Goal: Information Seeking & Learning: Check status

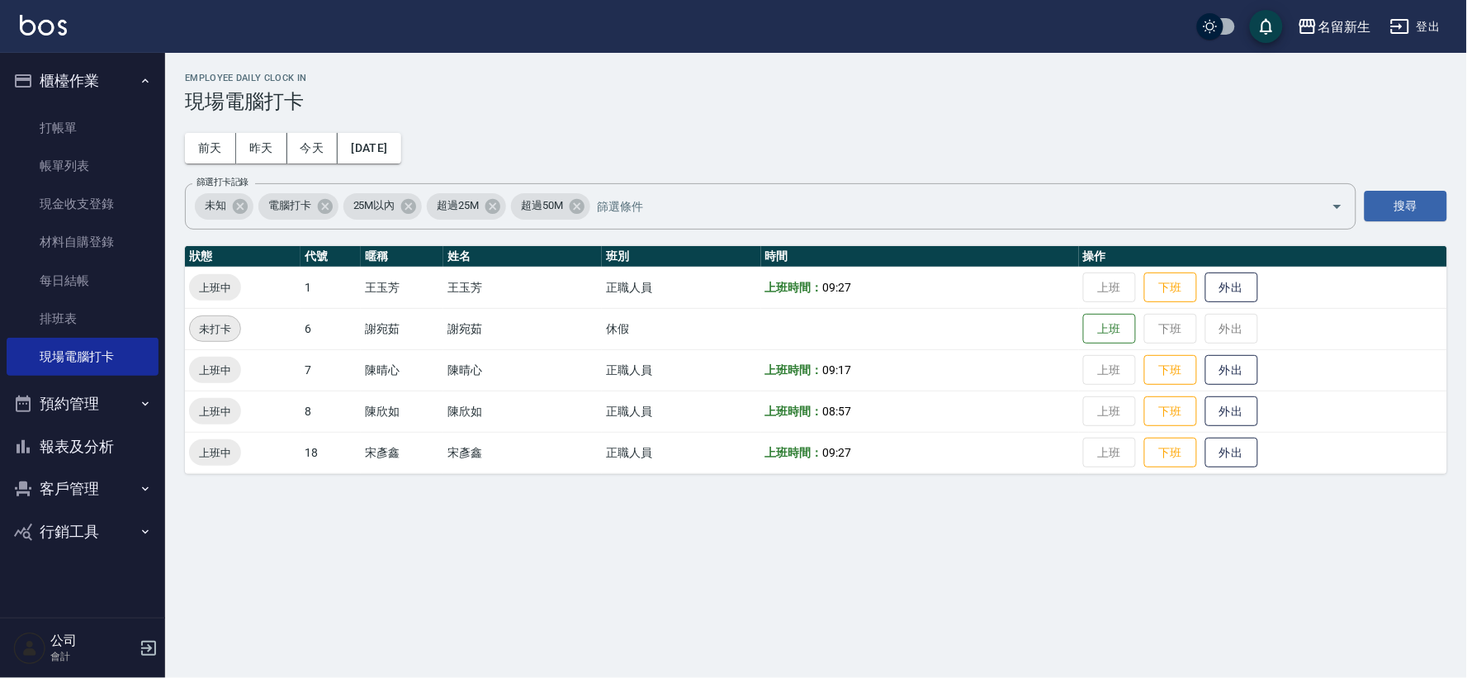
click at [40, 492] on button "客戶管理" at bounding box center [83, 488] width 152 height 43
click at [71, 546] on link "客戶列表" at bounding box center [83, 536] width 152 height 38
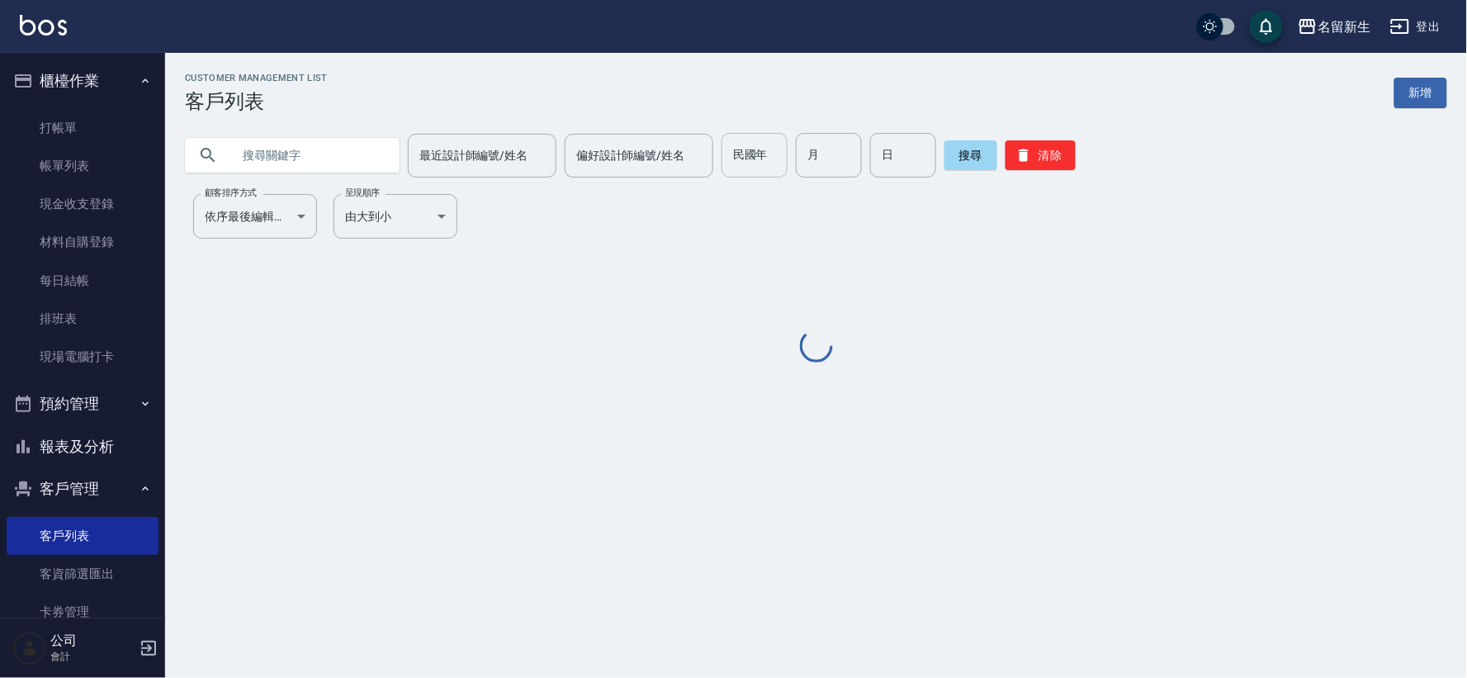
click at [737, 159] on div "民國年 民國年" at bounding box center [755, 155] width 66 height 45
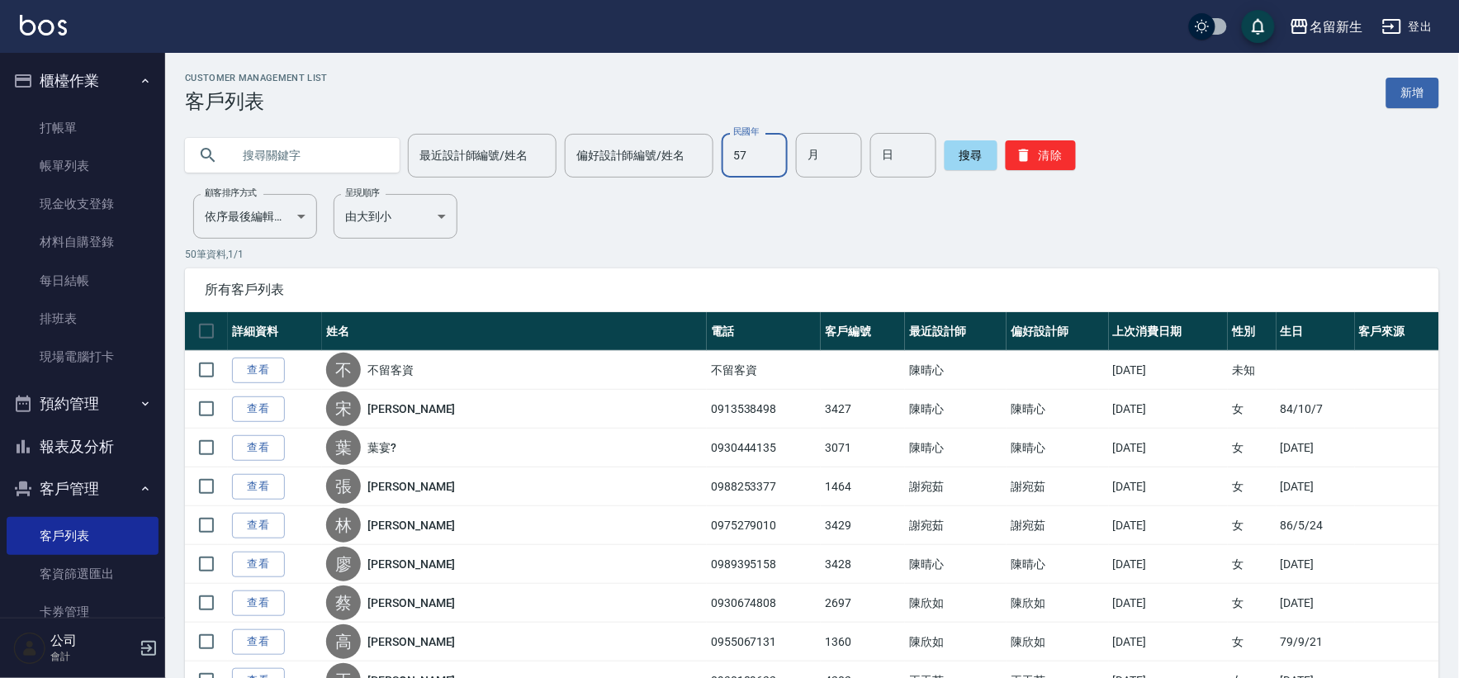
type input "57"
type input "07"
type input "23"
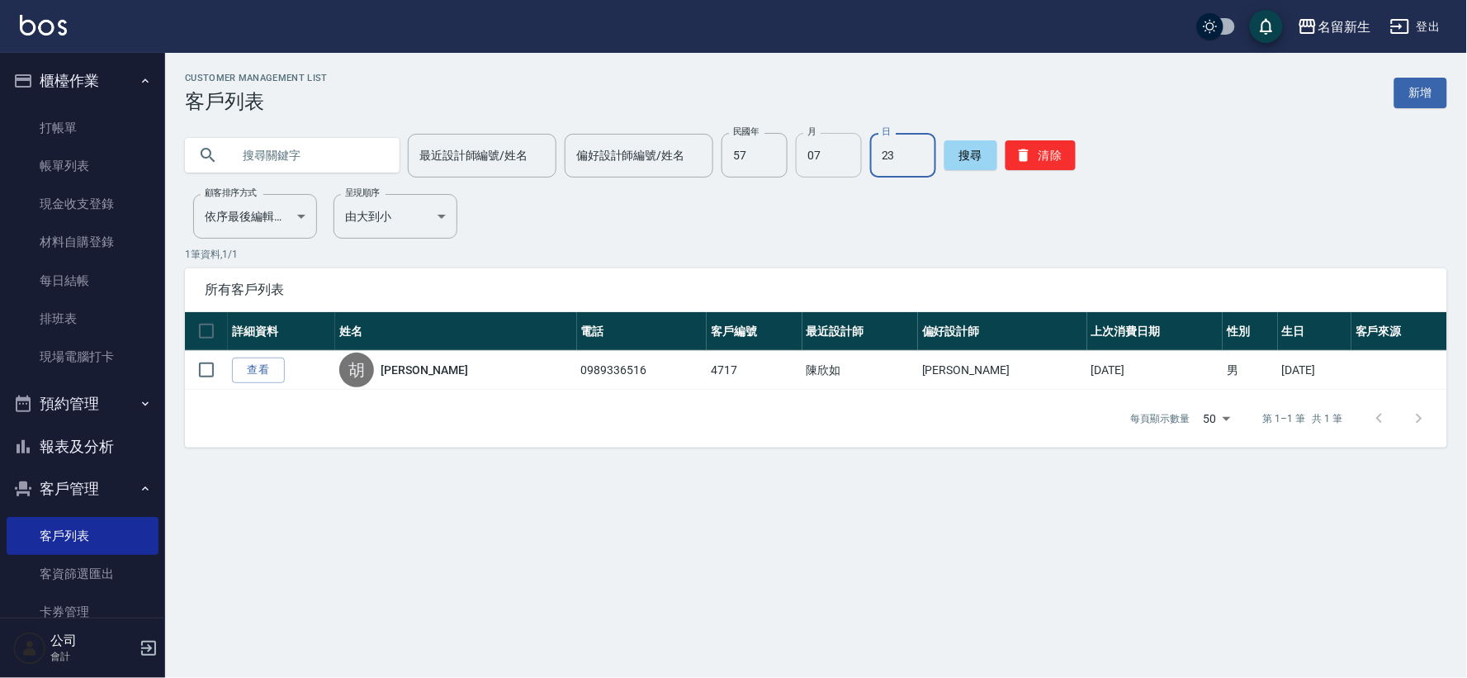
drag, startPoint x: 1018, startPoint y: 149, endPoint x: 808, endPoint y: 176, distance: 212.2
click at [1019, 150] on icon "button" at bounding box center [1024, 155] width 10 height 12
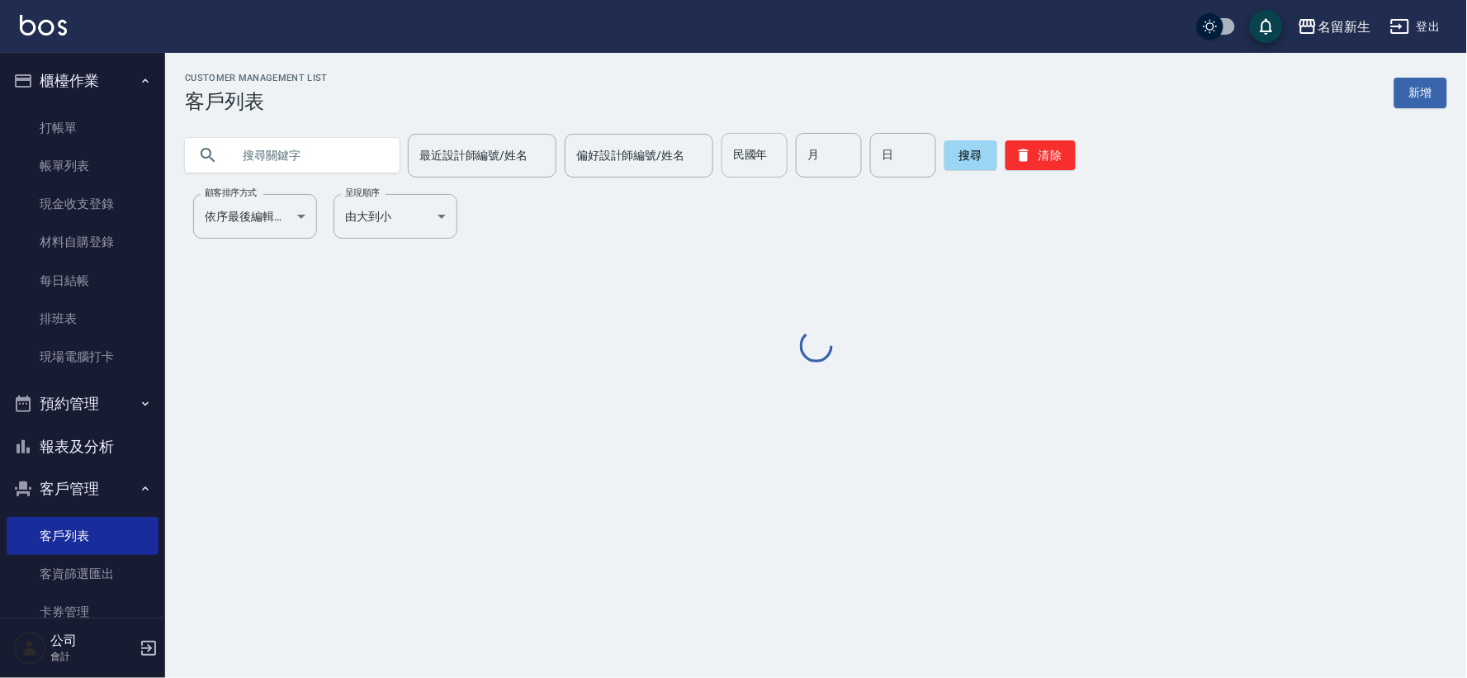
click at [765, 163] on input "民國年" at bounding box center [755, 155] width 66 height 45
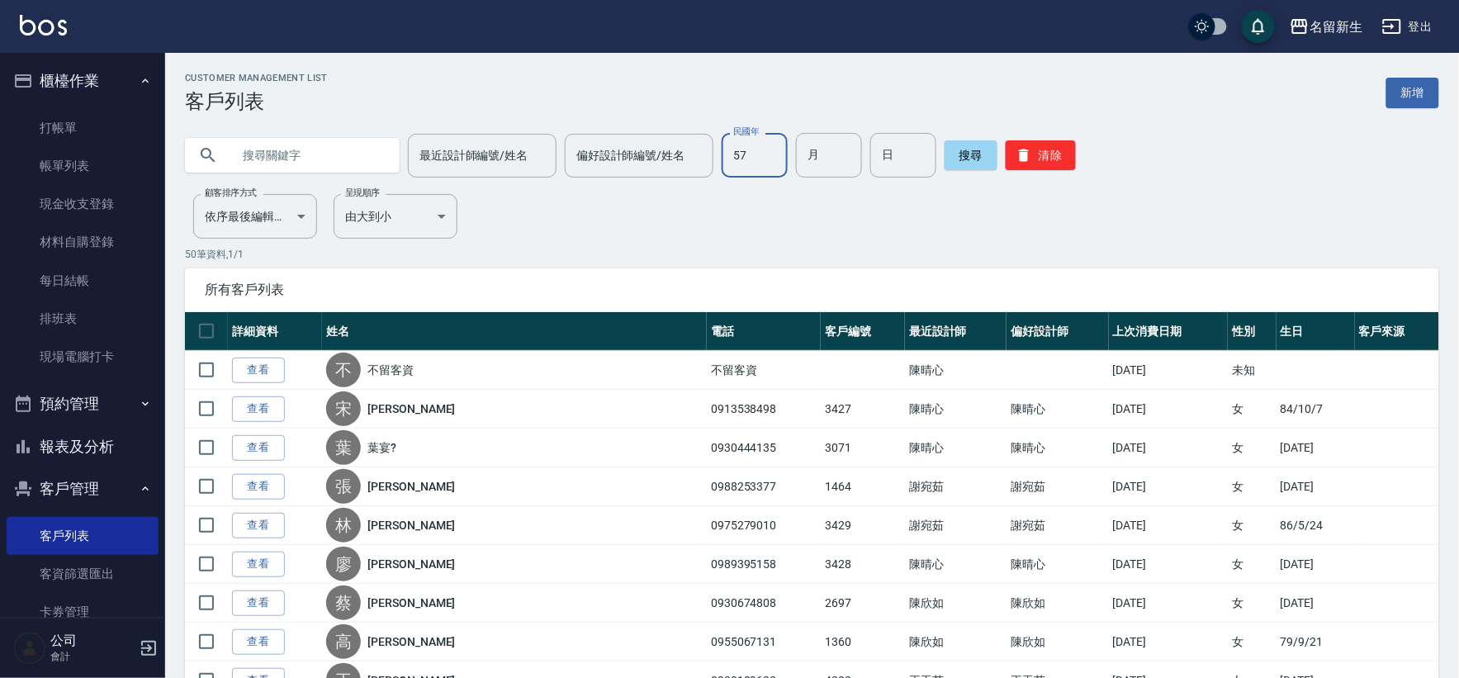
type input "57"
type input "07"
type input "23"
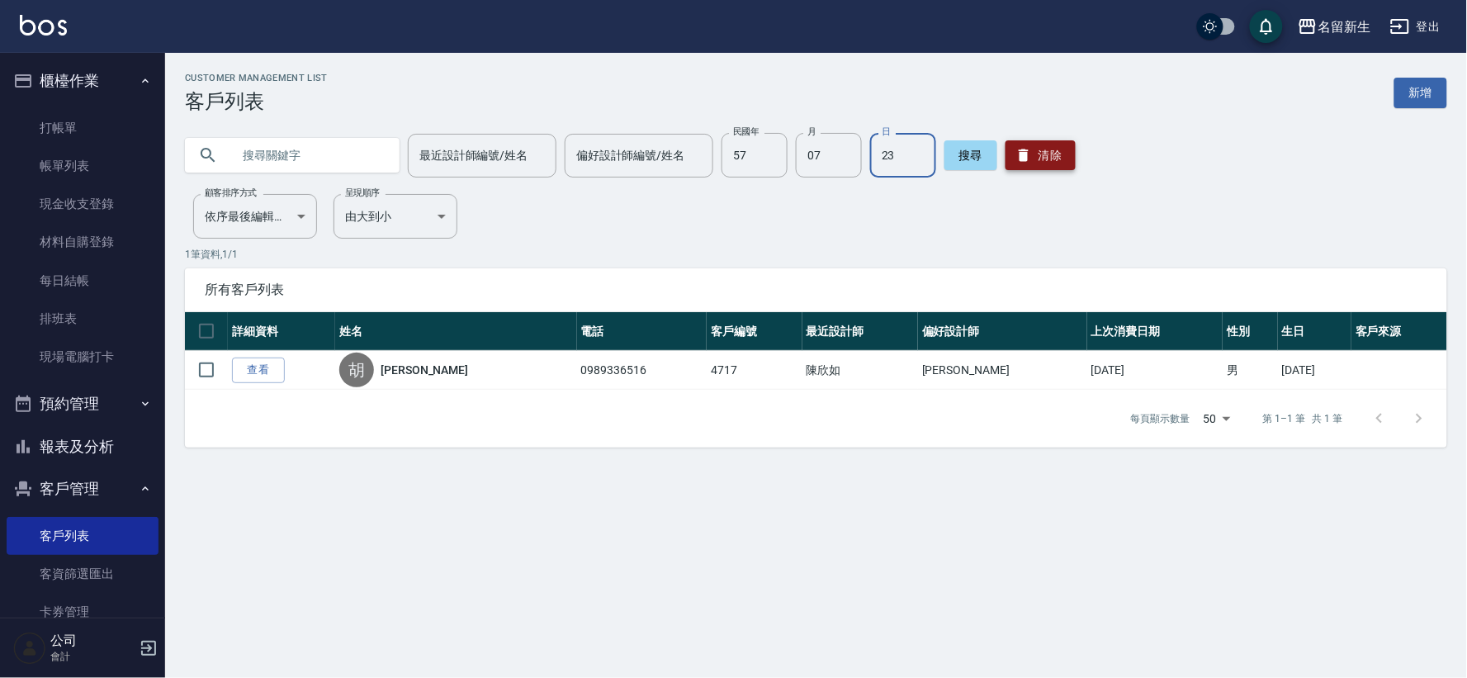
click at [1034, 142] on button "清除" at bounding box center [1041, 155] width 70 height 30
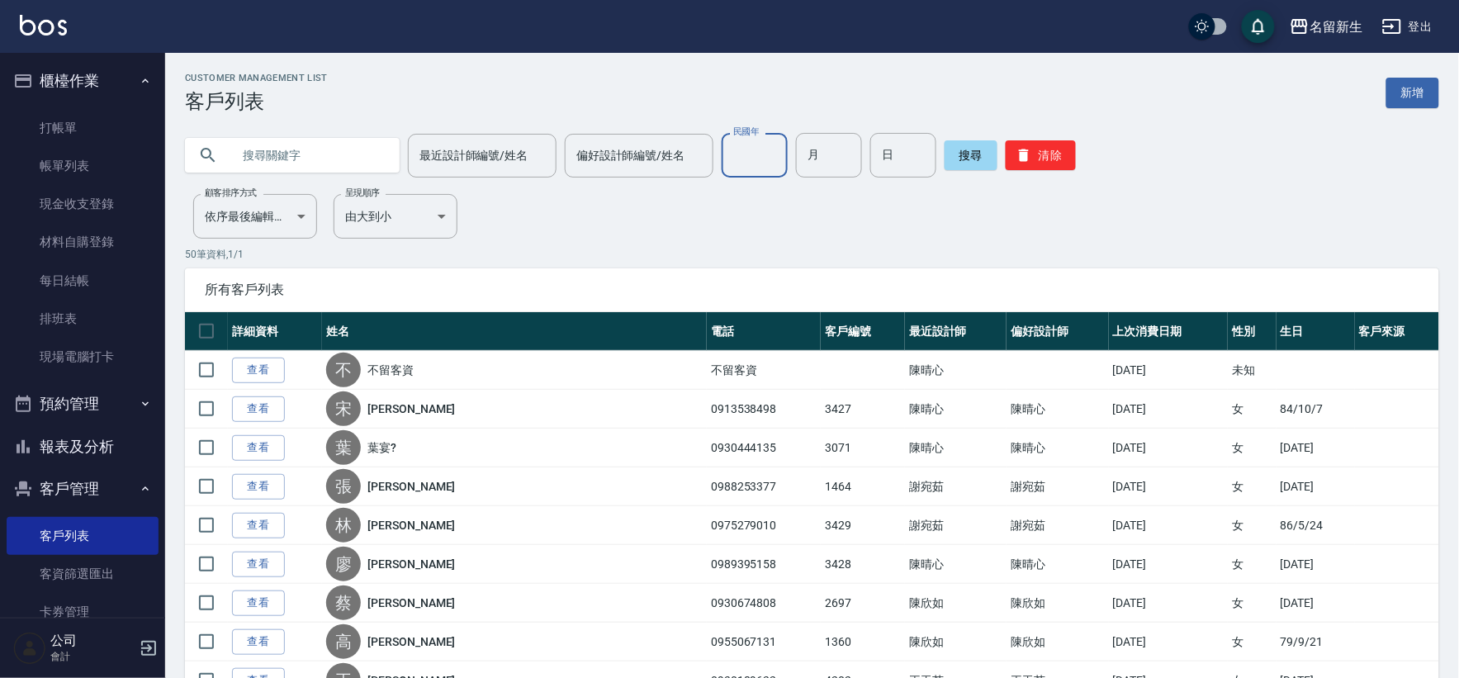
click at [751, 171] on input "民國年" at bounding box center [755, 155] width 66 height 45
type input "79"
type input "01"
type input "18"
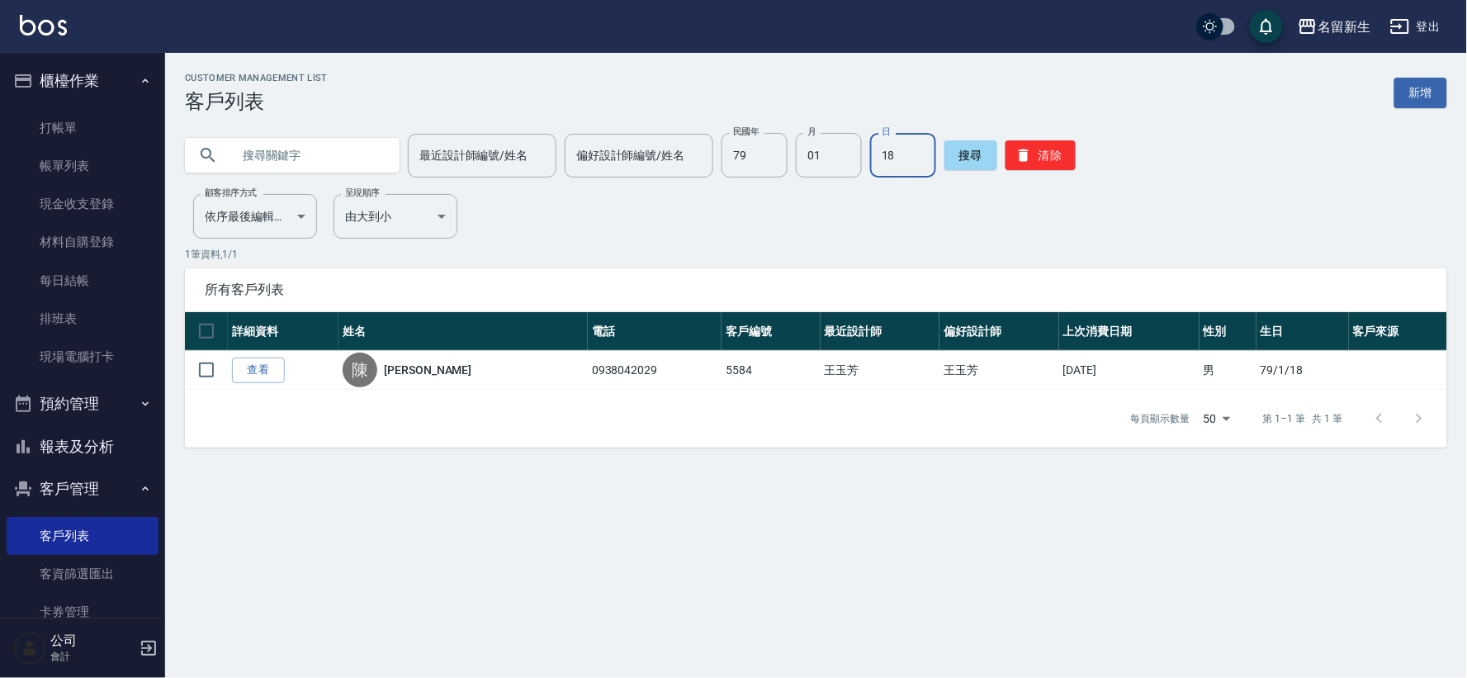
click at [110, 450] on button "報表及分析" at bounding box center [83, 446] width 152 height 43
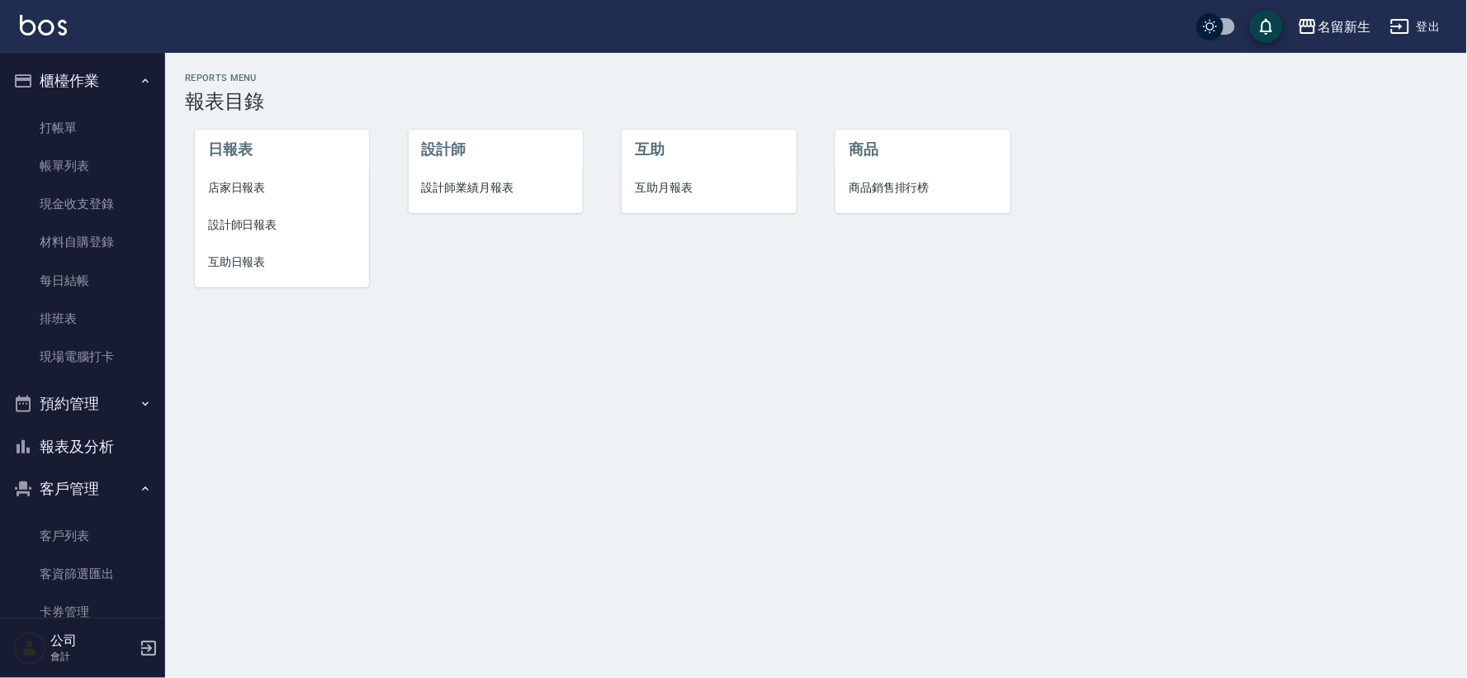
click at [655, 196] on span "互助月報表" at bounding box center [709, 187] width 148 height 17
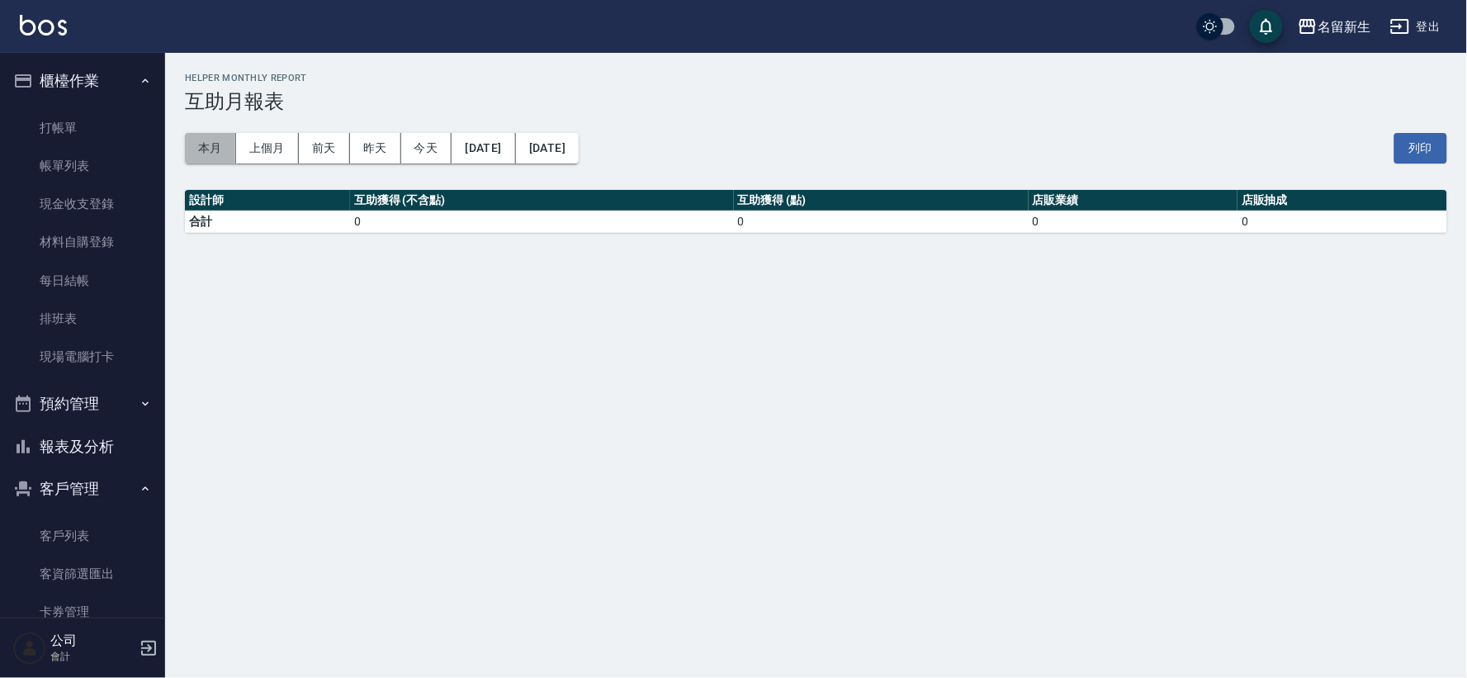
click at [201, 149] on button "本月" at bounding box center [210, 148] width 51 height 31
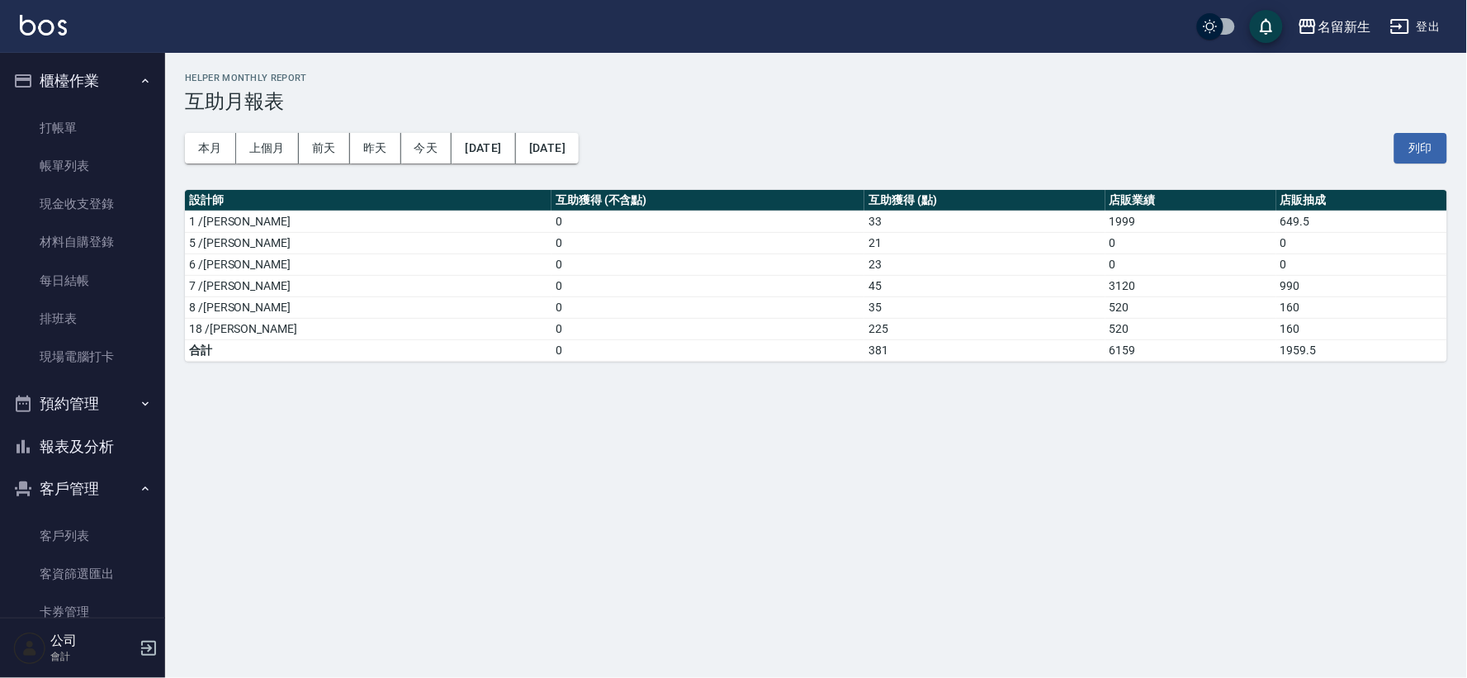
click at [865, 329] on td "225" at bounding box center [985, 328] width 240 height 21
click at [865, 328] on td "225" at bounding box center [985, 328] width 240 height 21
drag, startPoint x: 794, startPoint y: 331, endPoint x: 791, endPoint y: 462, distance: 131.3
click at [762, 335] on tr "18 /[PERSON_NAME]0 225 520 160" at bounding box center [816, 328] width 1263 height 21
click at [794, 471] on div "名留新生 [DATE] - [DATE] 互助月報表 列印時間： [DATE][PHONE_NUMBER]:44 Helper Monthly Report …" at bounding box center [733, 339] width 1467 height 678
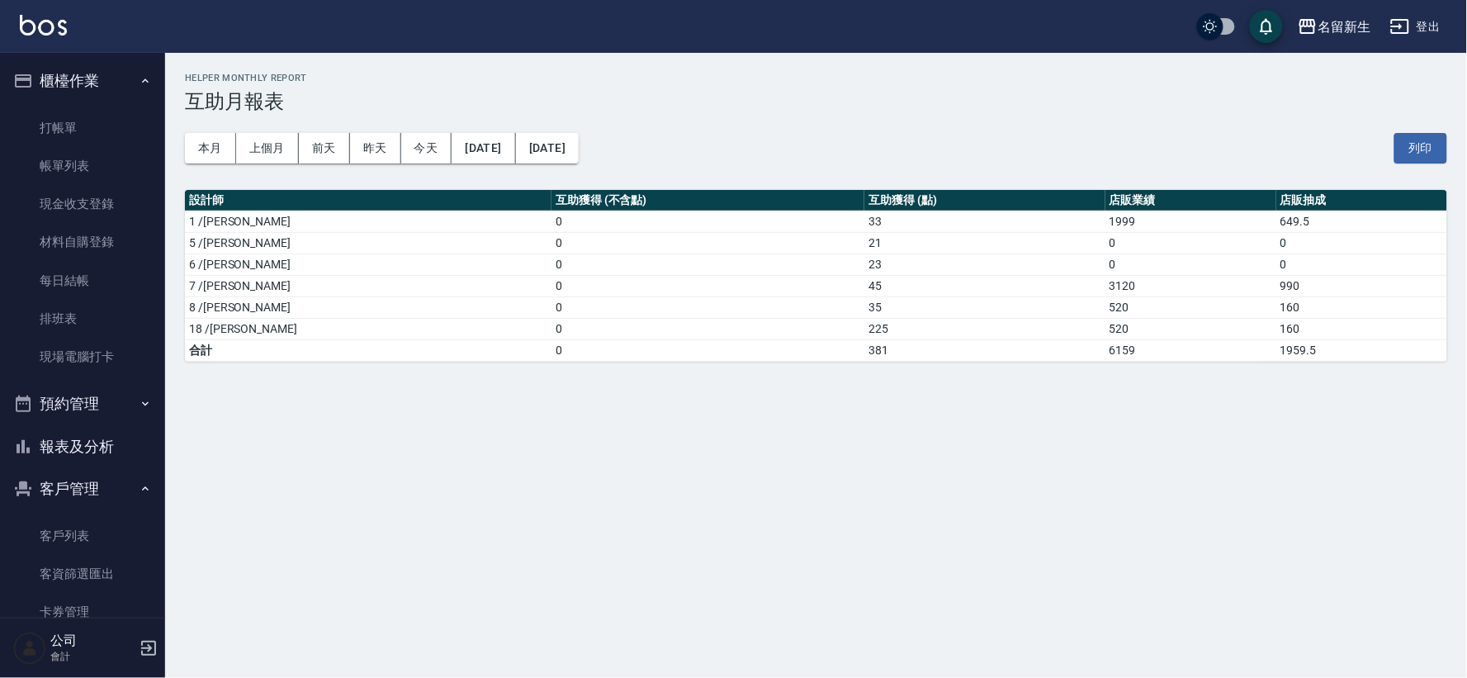
click at [106, 400] on button "預約管理" at bounding box center [83, 403] width 152 height 43
click at [125, 410] on button "預約管理" at bounding box center [83, 403] width 152 height 43
click at [68, 71] on button "櫃檯作業" at bounding box center [83, 80] width 152 height 43
